Goal: Task Accomplishment & Management: Use online tool/utility

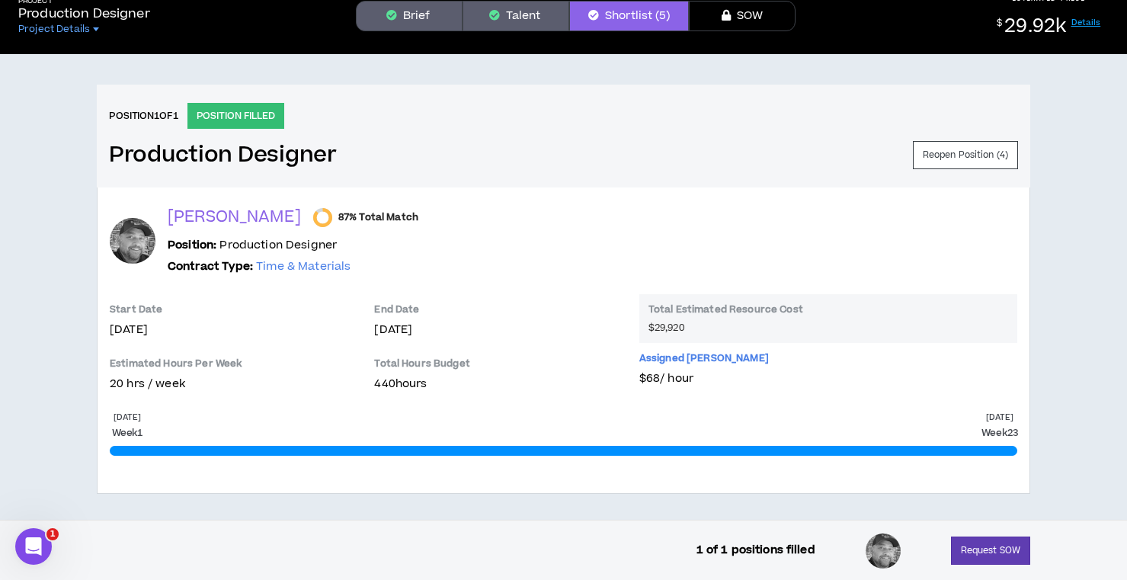
scroll to position [91, 0]
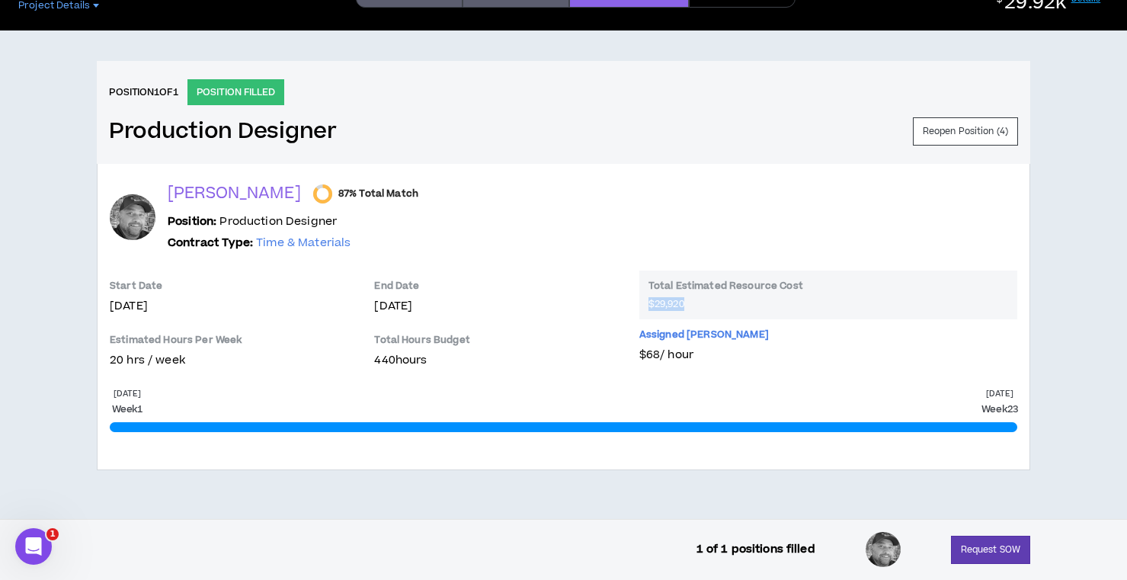
drag, startPoint x: 702, startPoint y: 305, endPoint x: 642, endPoint y: 304, distance: 60.2
click at [642, 304] on div "Total Estimated Resource Cost $29,920" at bounding box center [828, 294] width 378 height 49
click at [808, 341] on div "Assigned [PERSON_NAME]" at bounding box center [828, 337] width 378 height 18
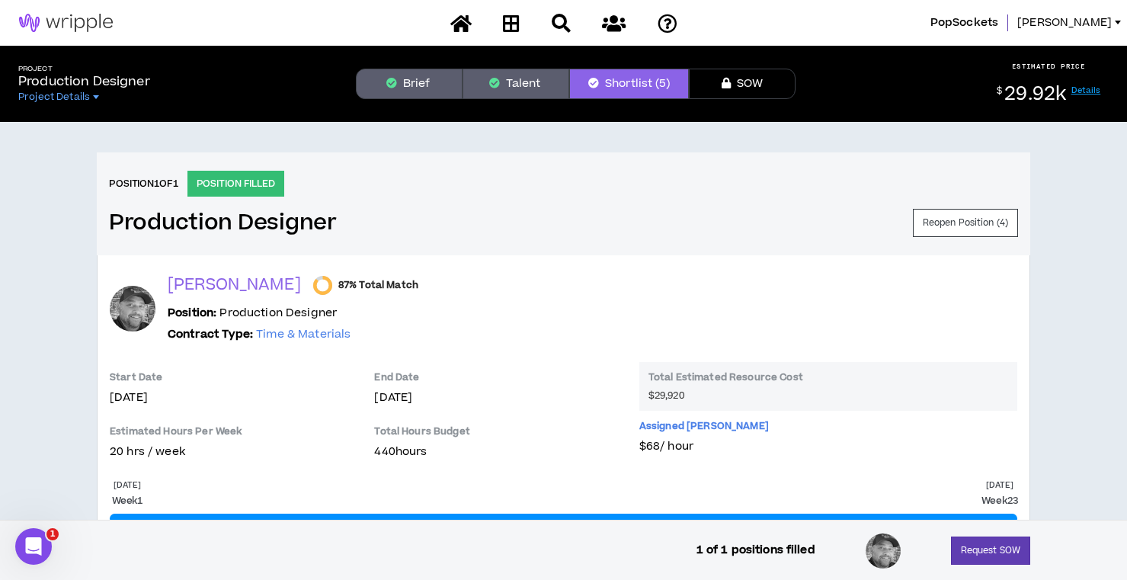
click at [108, 81] on p "Production Designer" at bounding box center [84, 81] width 132 height 18
click at [62, 18] on img at bounding box center [66, 23] width 132 height 18
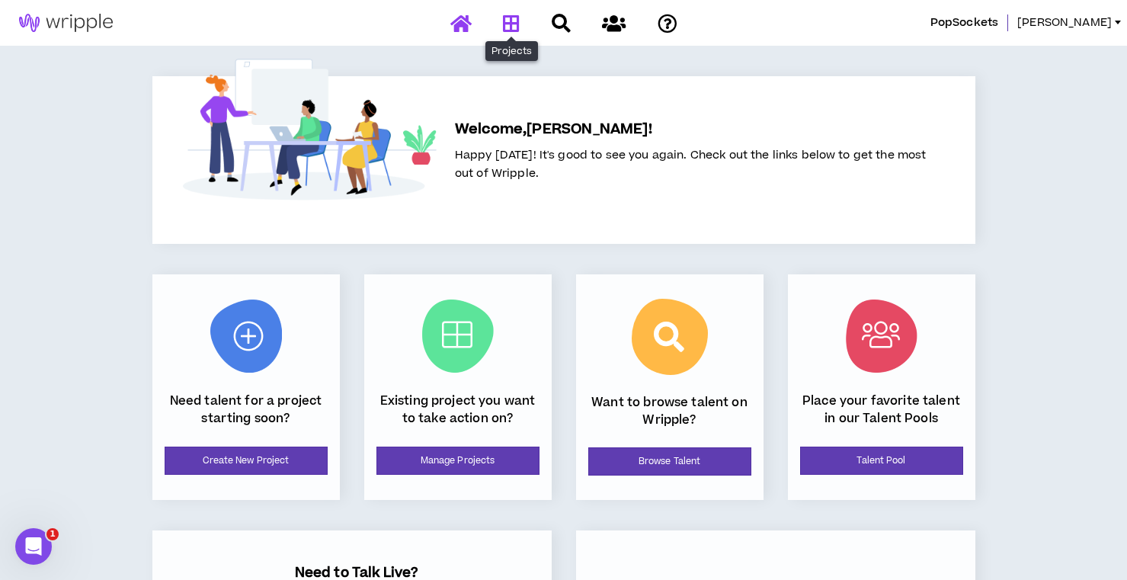
click at [503, 25] on icon at bounding box center [511, 23] width 17 height 19
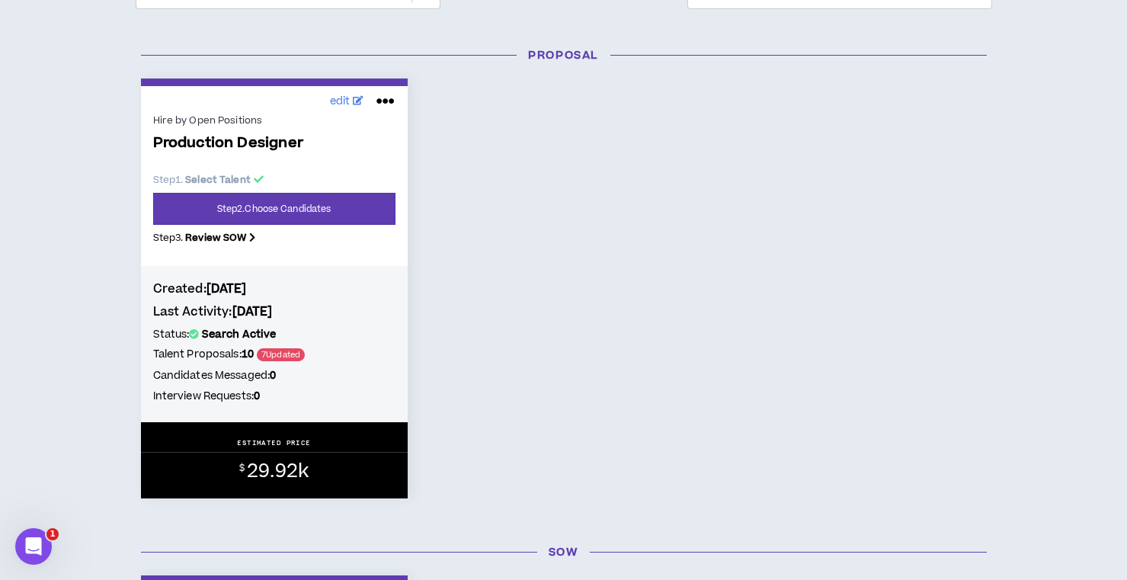
scroll to position [223, 0]
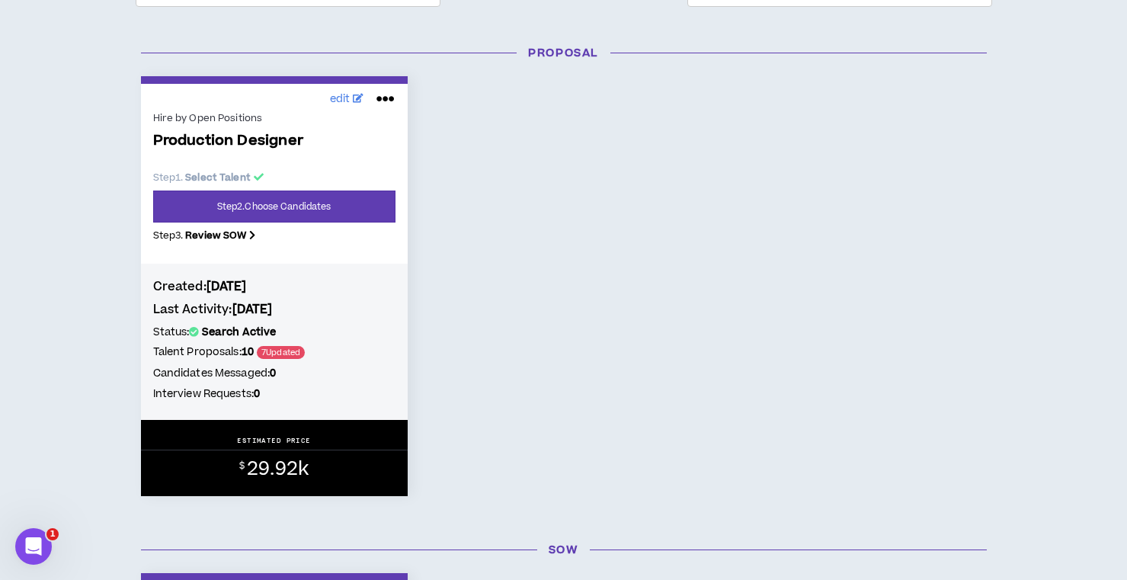
click at [322, 445] on div "ESTIMATED PRICE" at bounding box center [274, 443] width 267 height 14
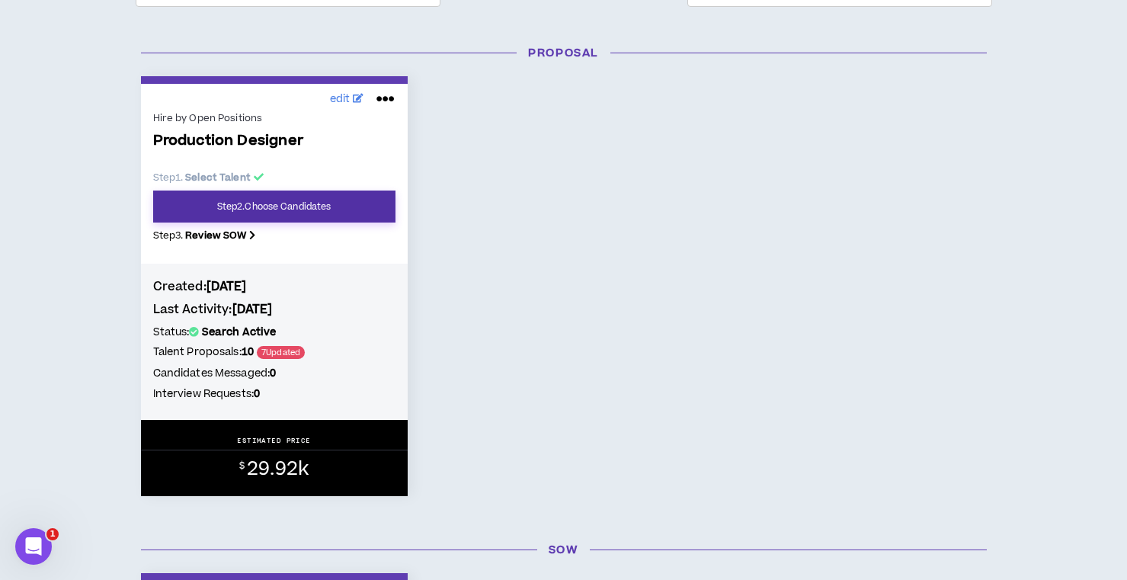
click at [334, 200] on link "Step 2 . Choose Candidates" at bounding box center [274, 206] width 242 height 32
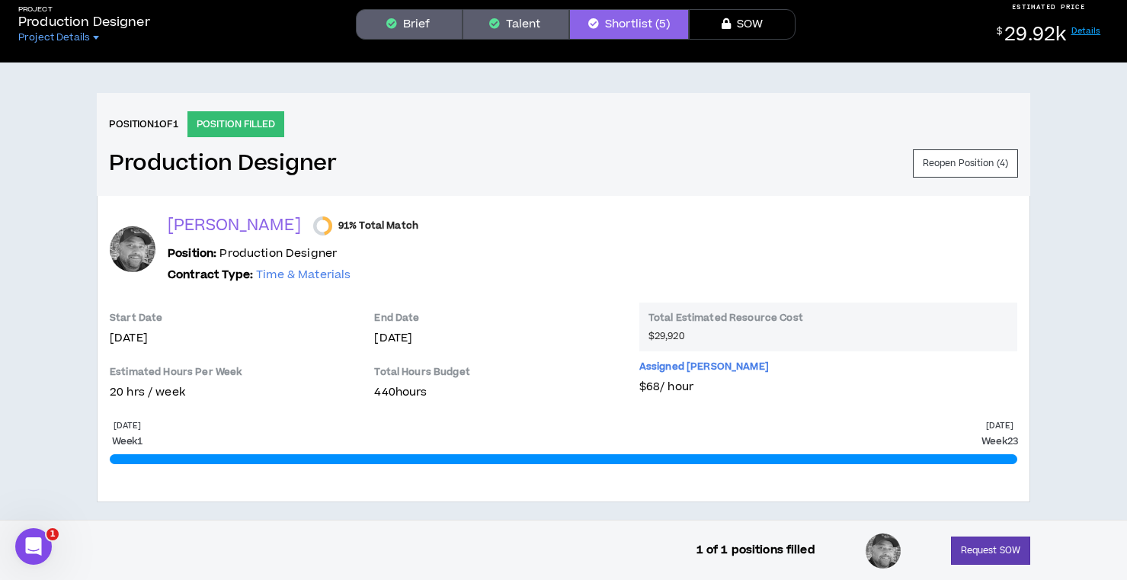
scroll to position [75, 0]
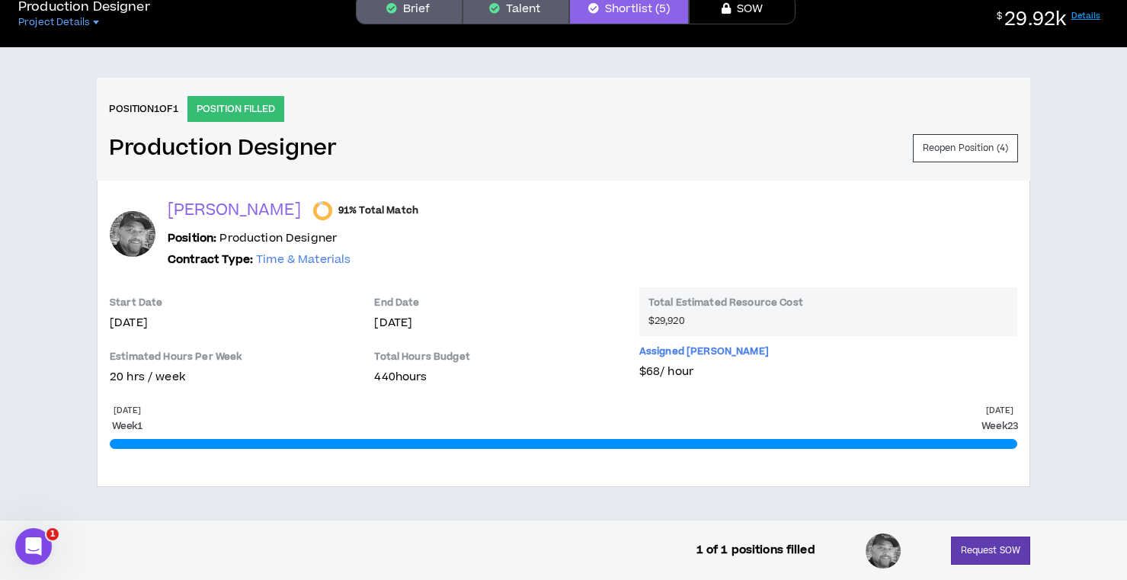
drag, startPoint x: 696, startPoint y: 372, endPoint x: 636, endPoint y: 379, distance: 60.6
click at [636, 379] on div "Start Date [DATE] Estimated Hours Per Week 20 hrs / week End Date [DATE] Total …" at bounding box center [563, 341] width 907 height 108
